Goal: Subscribe to service/newsletter

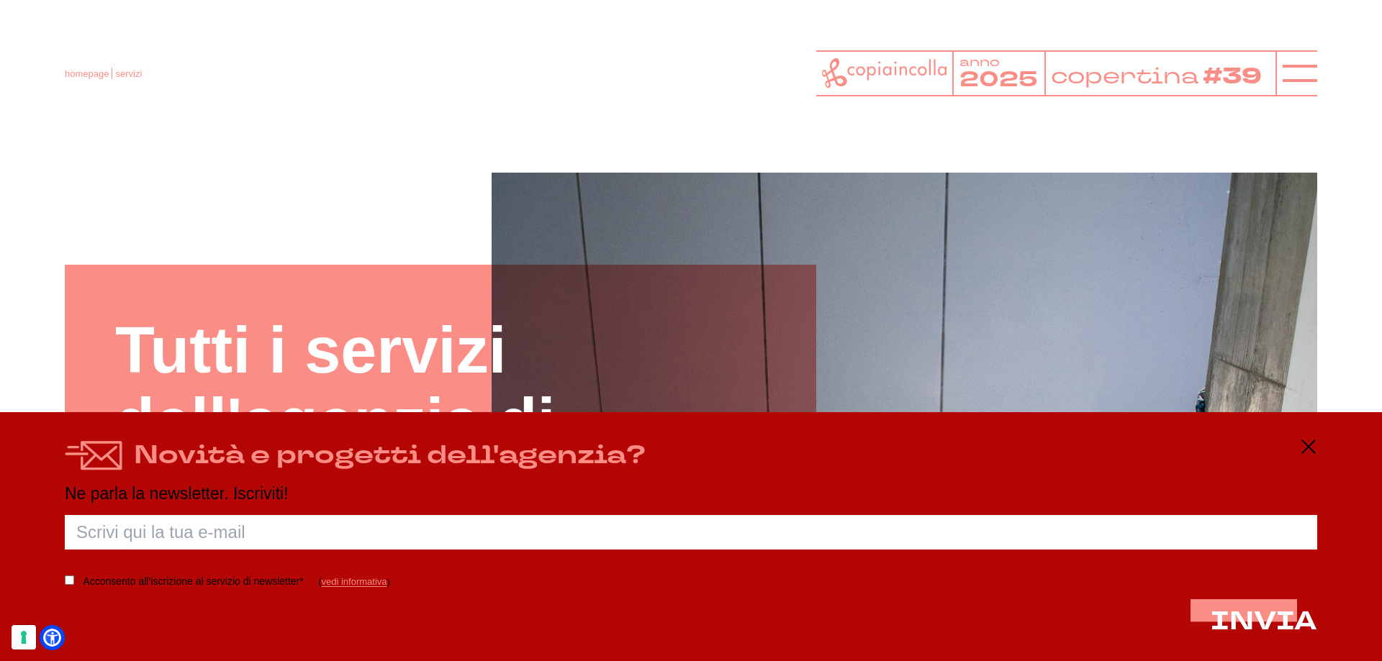
click at [964, 420] on div "Novità e progetti dell'agenzia? Ne parla la newsletter. Iscriviti! Porca palett…" at bounding box center [691, 536] width 1382 height 249
click at [965, 428] on div "Novità e progetti dell'agenzia? Ne parla la newsletter. Iscriviti! Porca palett…" at bounding box center [691, 536] width 1382 height 249
click at [966, 428] on div "Novità e progetti dell'agenzia? Ne parla la newsletter. Iscriviti! Porca palett…" at bounding box center [691, 536] width 1382 height 249
click at [83, 577] on label "Acconsento all’iscrizione al servizio di newsletter*" at bounding box center [193, 582] width 220 height 18
click at [74, 577] on input "Acconsento all’iscrizione al servizio di newsletter*" at bounding box center [69, 580] width 9 height 9
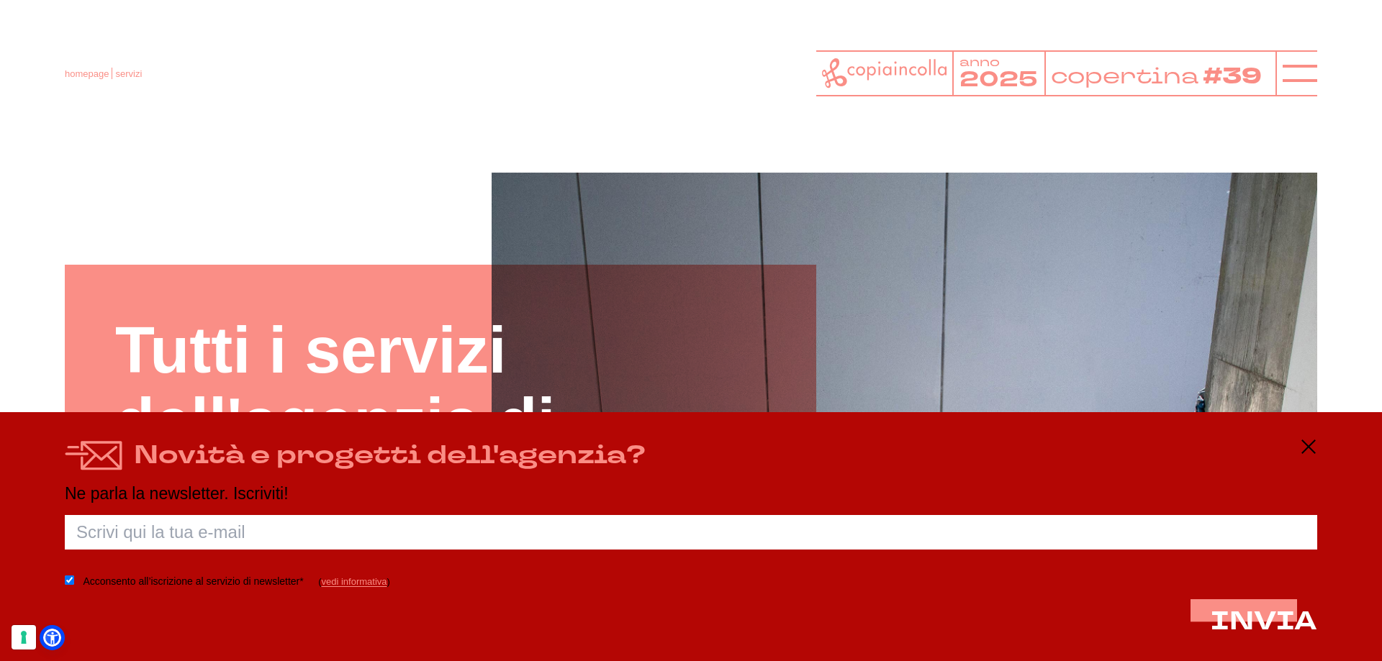
click at [92, 578] on label "Acconsento all’iscrizione al servizio di newsletter*" at bounding box center [193, 582] width 220 height 18
click at [74, 578] on input "Acconsento all’iscrizione al servizio di newsletter*" at bounding box center [69, 580] width 9 height 9
click at [89, 580] on label "Acconsento all’iscrizione al servizio di newsletter*" at bounding box center [193, 582] width 220 height 18
click at [74, 580] on input "Acconsento all’iscrizione al servizio di newsletter*" at bounding box center [69, 580] width 9 height 9
click at [89, 580] on label "Acconsento all’iscrizione al servizio di newsletter*" at bounding box center [193, 582] width 220 height 18
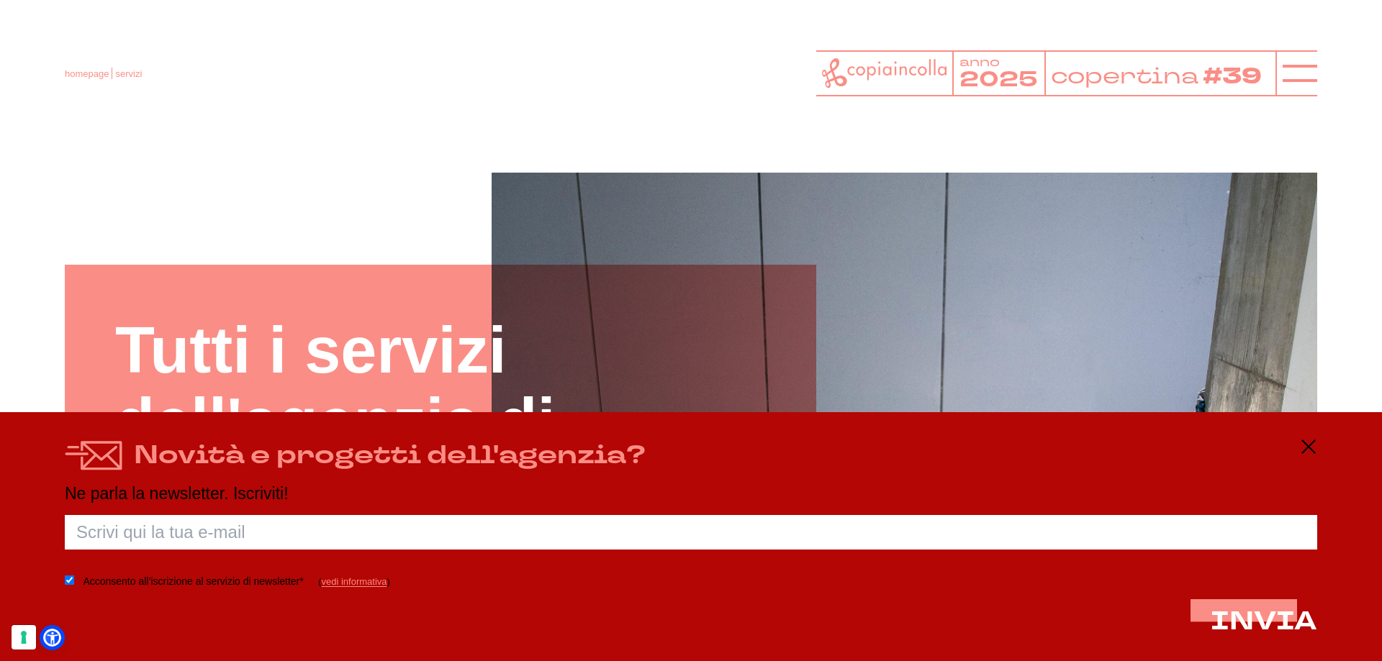
click at [74, 580] on input "Acconsento all’iscrizione al servizio di newsletter*" at bounding box center [69, 580] width 9 height 9
click at [88, 582] on label "Acconsento all’iscrizione al servizio di newsletter*" at bounding box center [193, 582] width 220 height 18
click at [74, 582] on input "Acconsento all’iscrizione al servizio di newsletter*" at bounding box center [69, 580] width 9 height 9
checkbox input "true"
click at [376, 587] on div "Acconsento all’iscrizione al servizio di newsletter* ( vedi informativa )" at bounding box center [227, 585] width 325 height 24
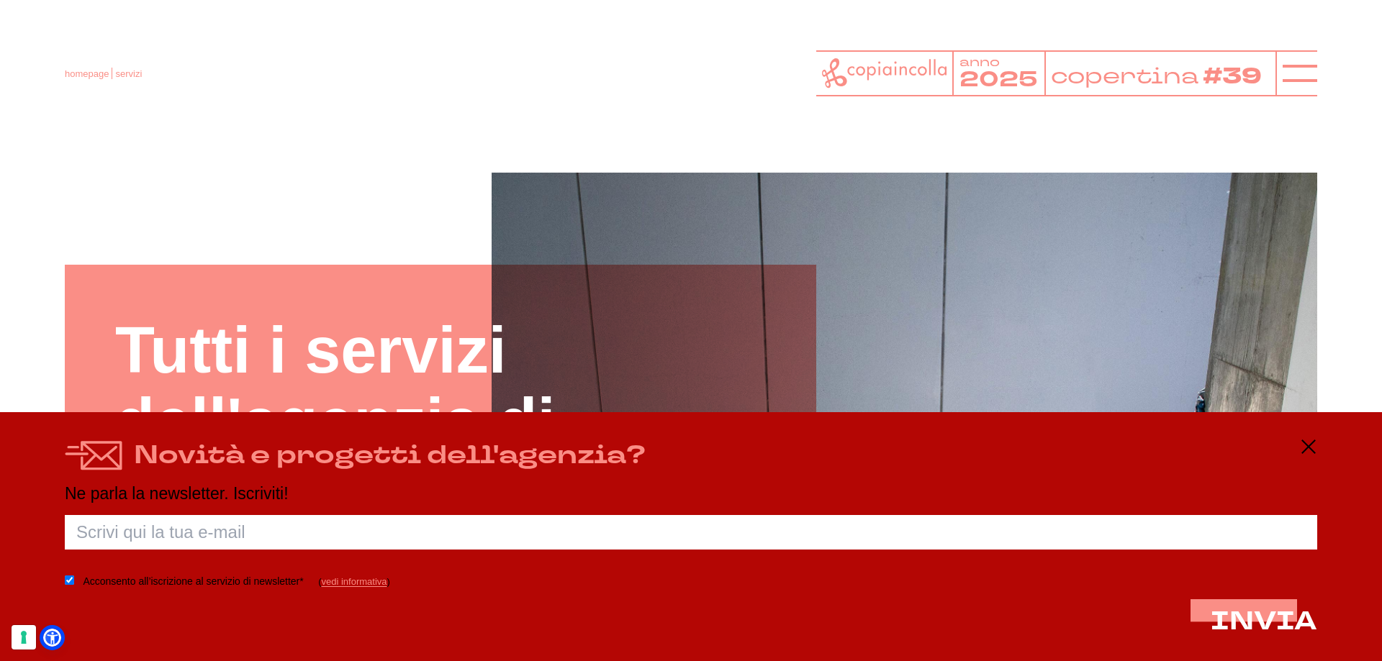
click at [325, 617] on form "Acconsento all’iscrizione al servizio di newsletter* ( vedi informativa ) INVIA…" at bounding box center [691, 581] width 1252 height 132
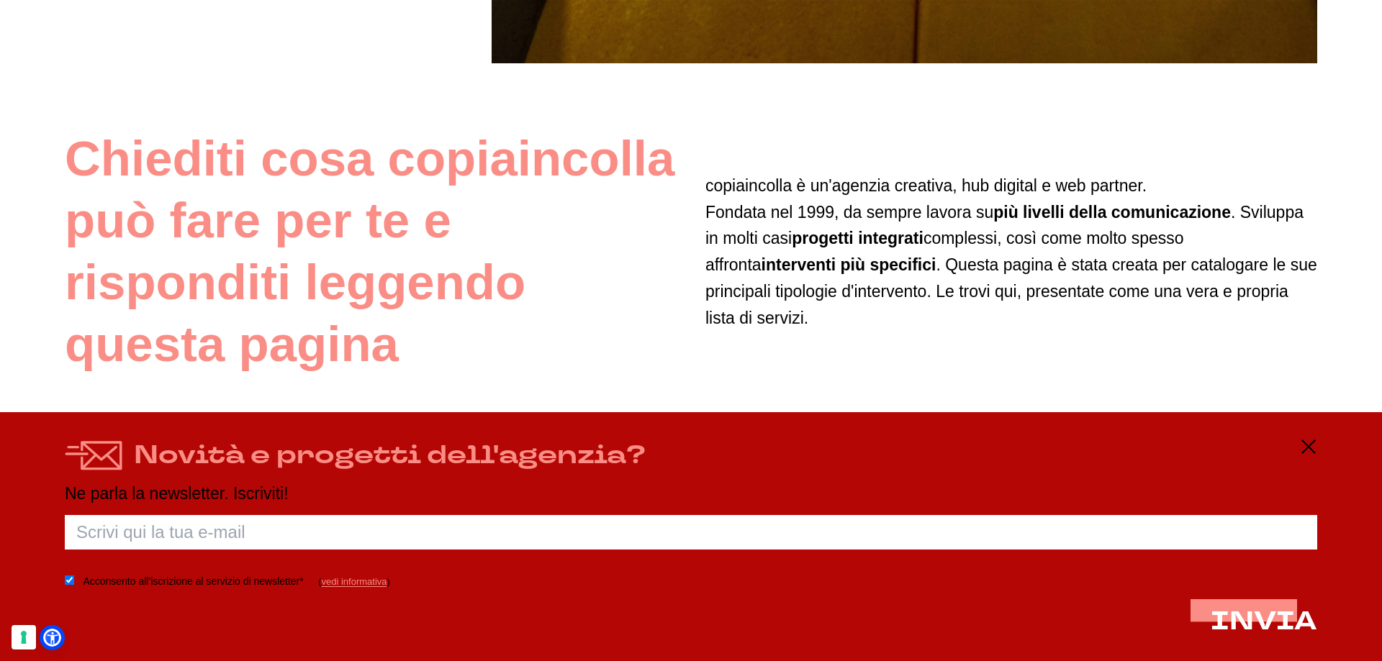
scroll to position [936, 0]
